Goal: Task Accomplishment & Management: Complete application form

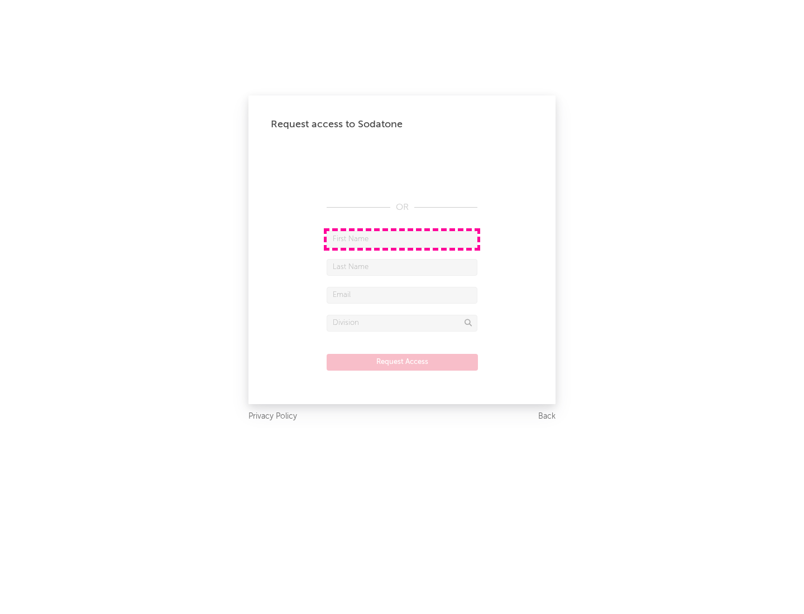
click at [402, 239] on input "text" at bounding box center [402, 239] width 151 height 17
type input "[PERSON_NAME]"
click at [402, 267] on input "text" at bounding box center [402, 267] width 151 height 17
type input "[PERSON_NAME]"
click at [402, 295] on input "text" at bounding box center [402, 295] width 151 height 17
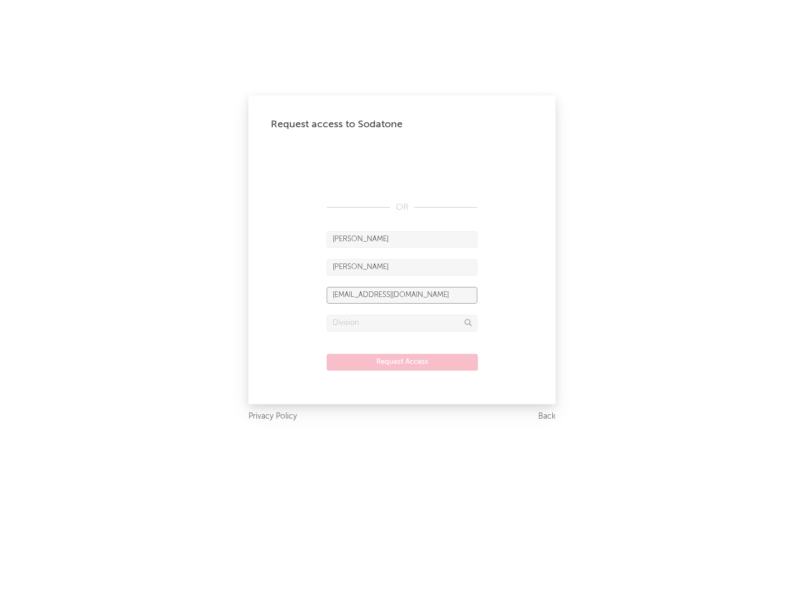
type input "[EMAIL_ADDRESS][DOMAIN_NAME]"
click at [402, 323] on input "text" at bounding box center [402, 323] width 151 height 17
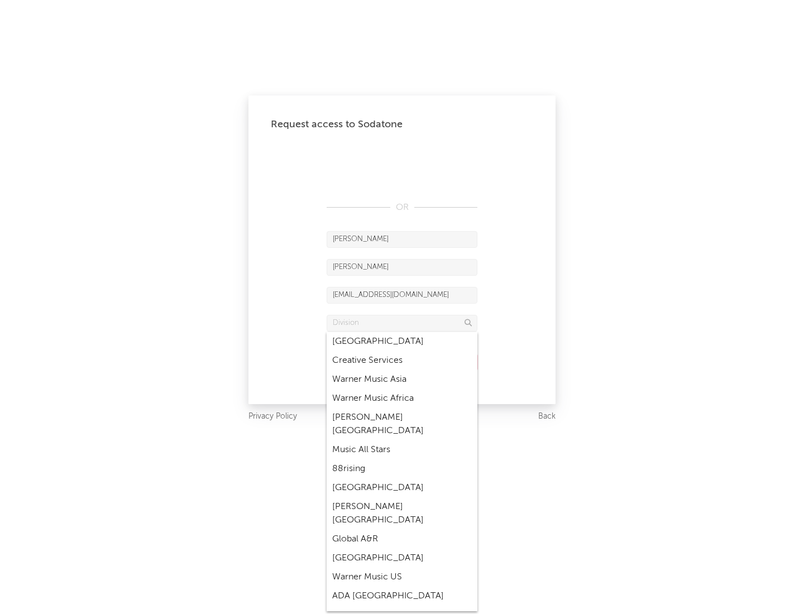
click at [402, 441] on div "Music All Stars" at bounding box center [402, 450] width 151 height 19
type input "Music All Stars"
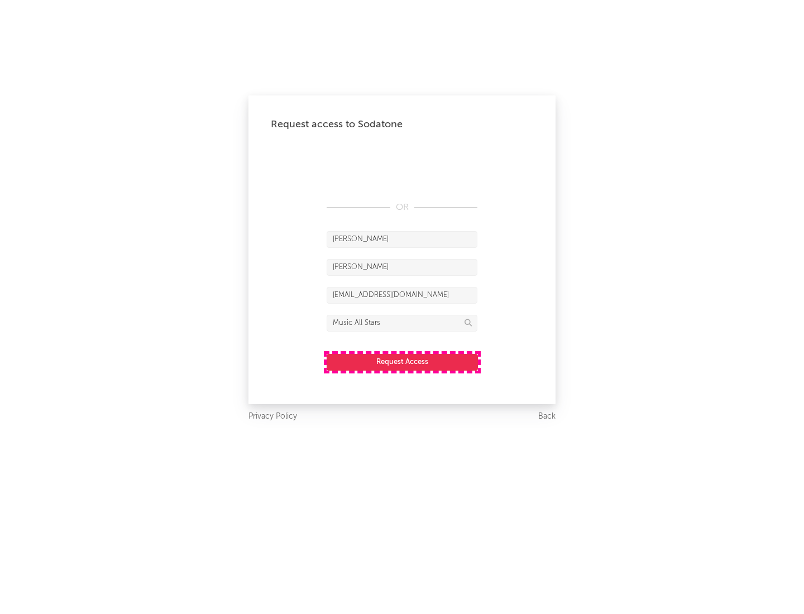
click at [402, 362] on button "Request Access" at bounding box center [402, 362] width 151 height 17
